Goal: Find specific page/section: Find specific page/section

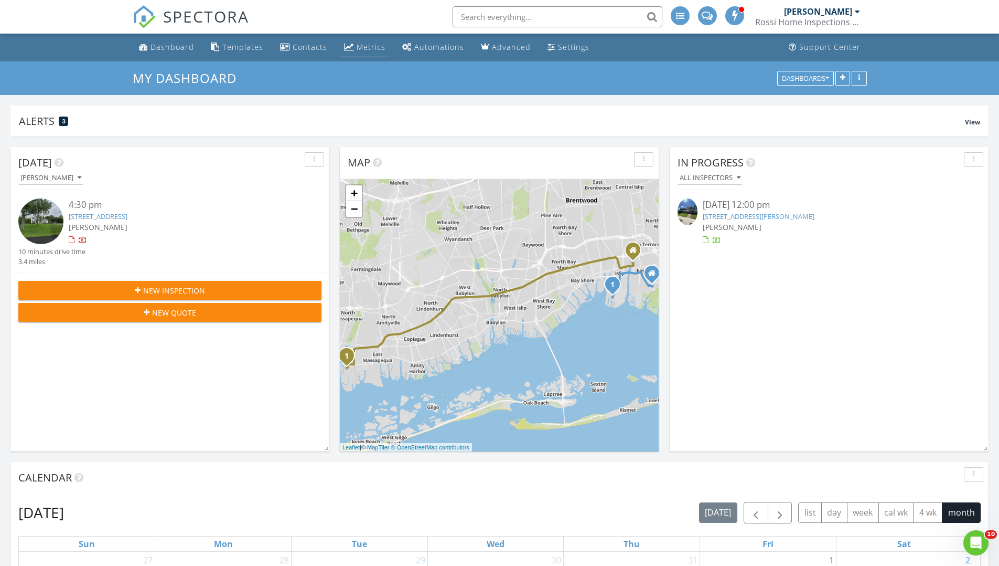
click at [357, 48] on div "Metrics" at bounding box center [371, 47] width 29 height 10
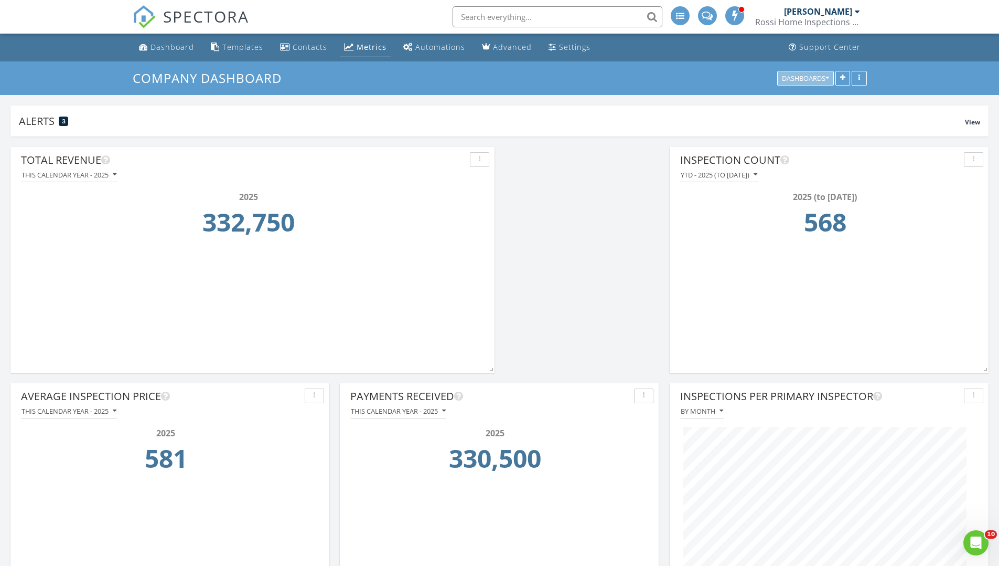
click at [788, 80] on div "Dashboards" at bounding box center [805, 77] width 47 height 7
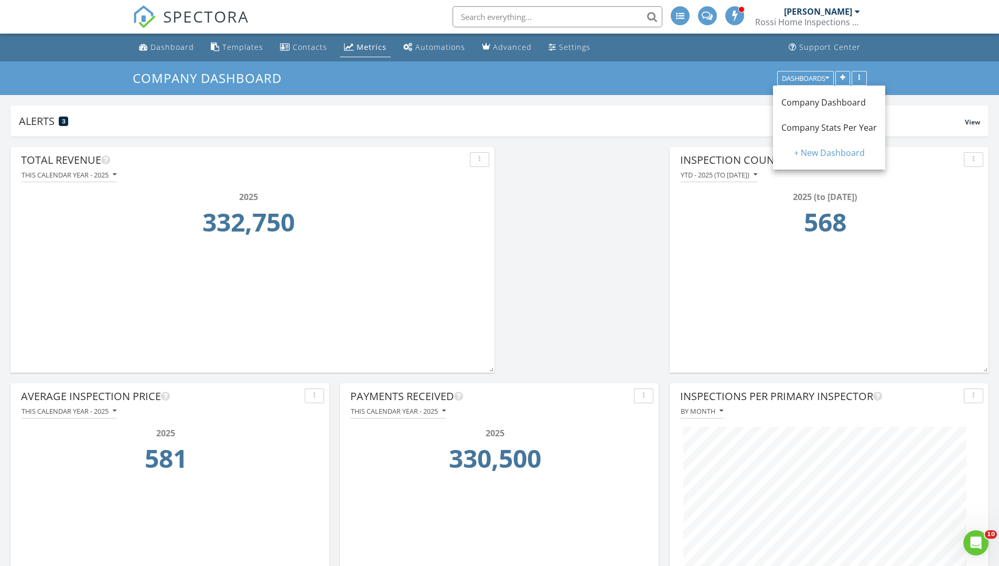
click at [819, 132] on span "Company Stats Per Year" at bounding box center [829, 128] width 95 height 12
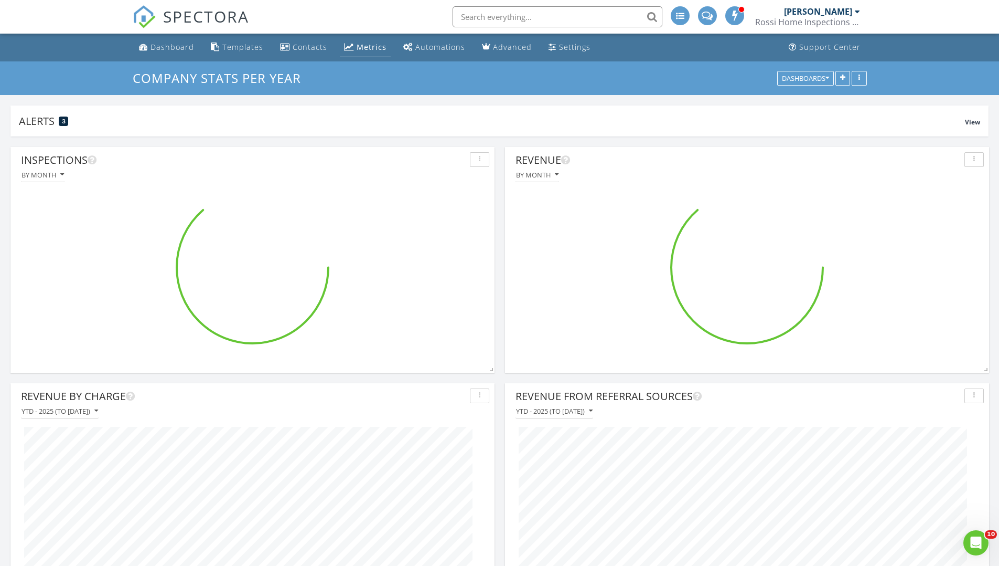
scroll to position [524370, 524111]
click at [186, 40] on link "Dashboard" at bounding box center [166, 47] width 63 height 19
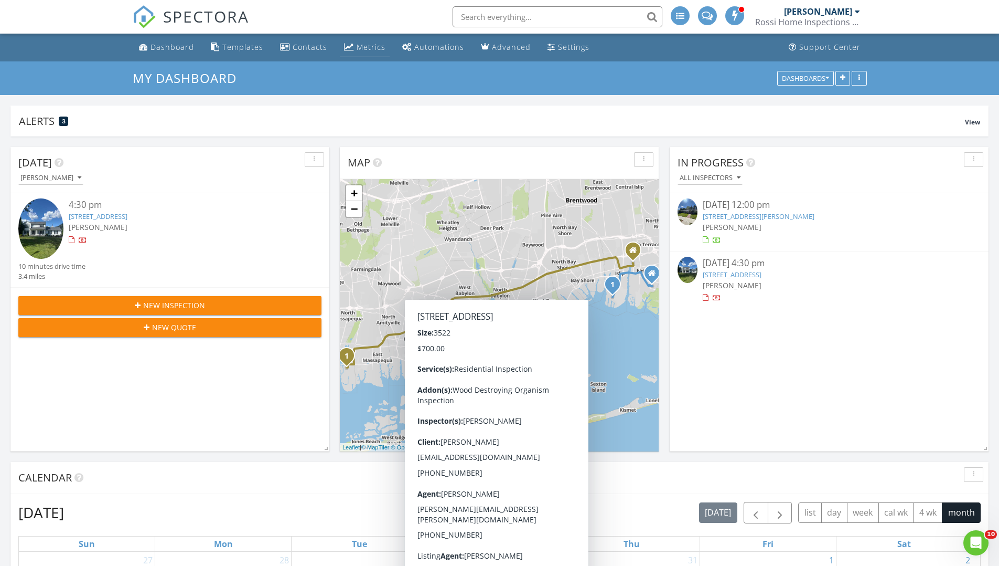
click at [357, 49] on div "Metrics" at bounding box center [371, 47] width 29 height 10
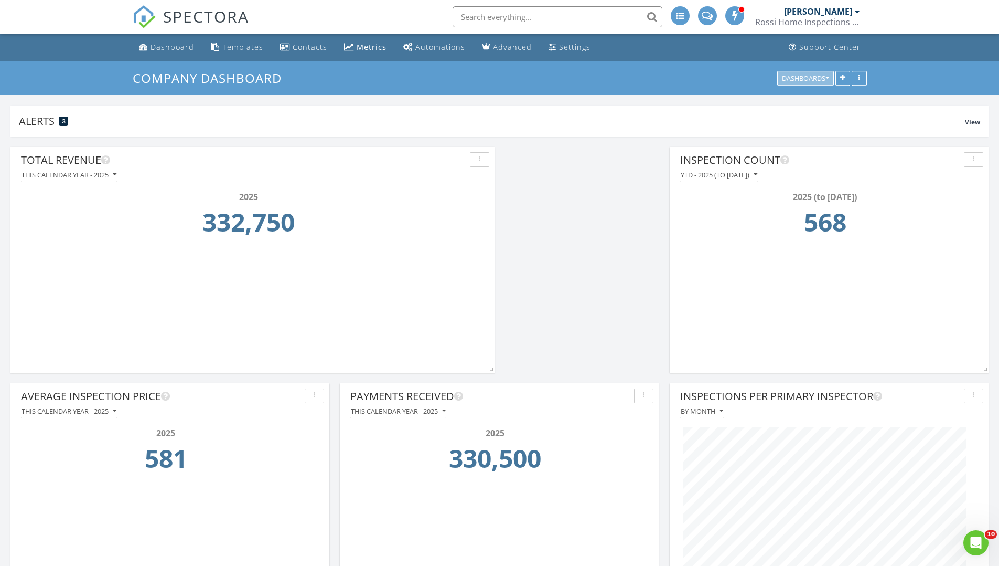
click at [802, 80] on div "Dashboards" at bounding box center [805, 77] width 47 height 7
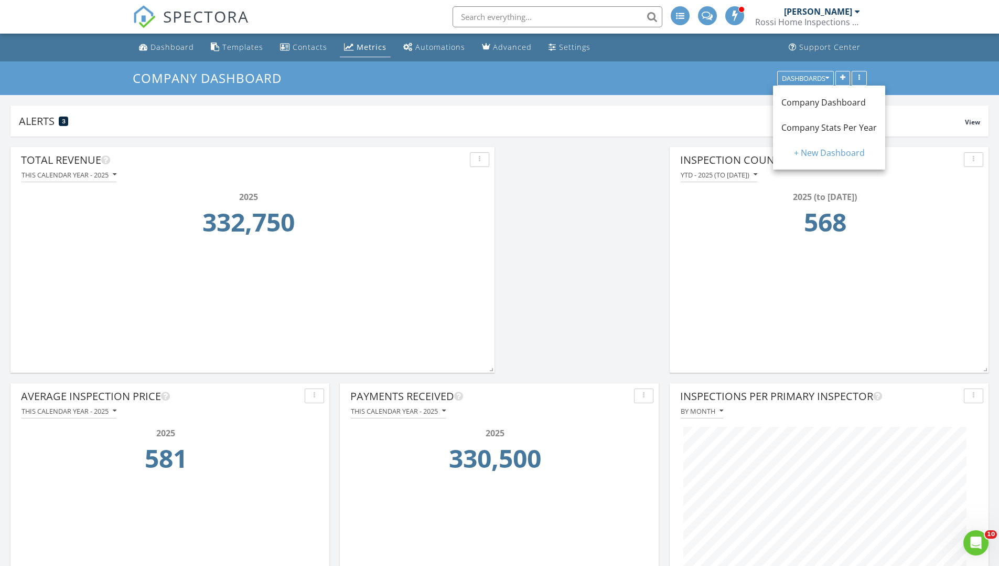
click at [820, 127] on span "Company Stats Per Year" at bounding box center [829, 128] width 95 height 12
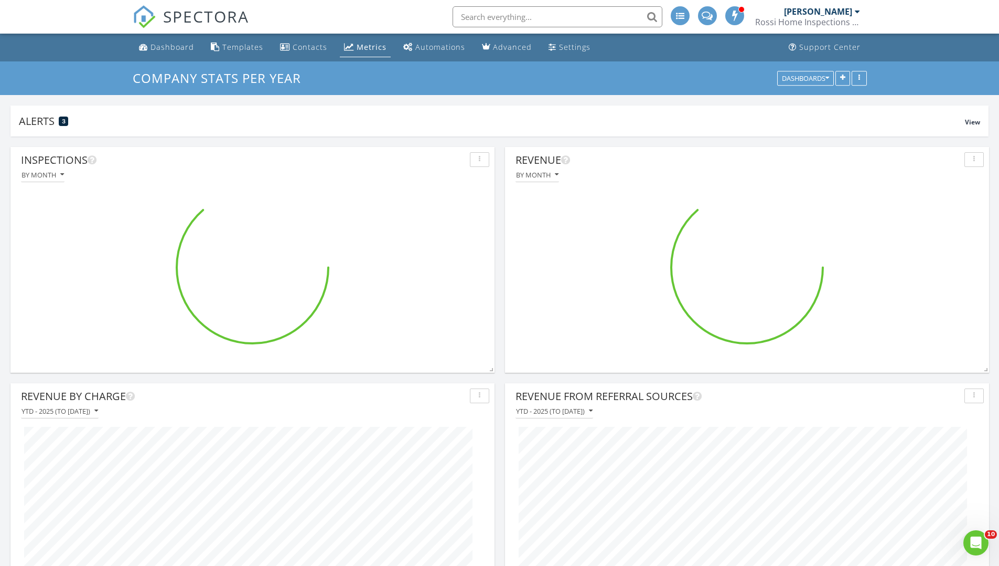
scroll to position [524370, 524111]
click at [156, 43] on div "Dashboard" at bounding box center [173, 47] width 44 height 10
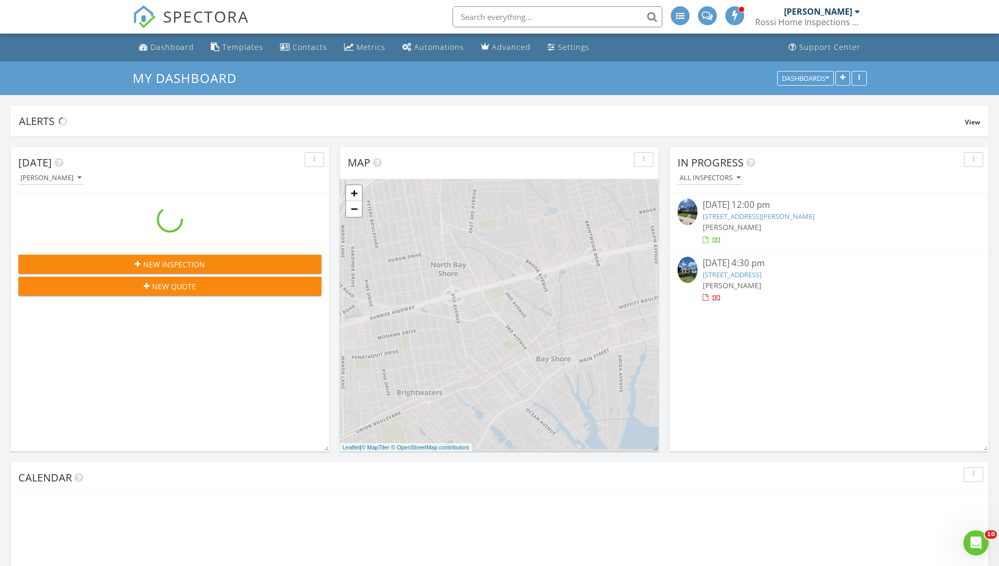
scroll to position [971, 1016]
